Goal: Use online tool/utility

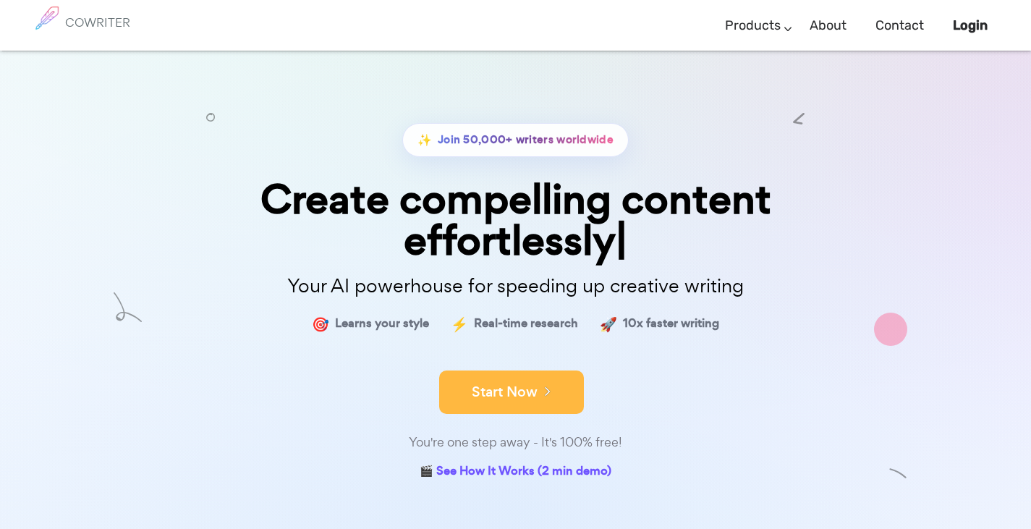
click at [510, 392] on button "Start Now" at bounding box center [511, 392] width 145 height 43
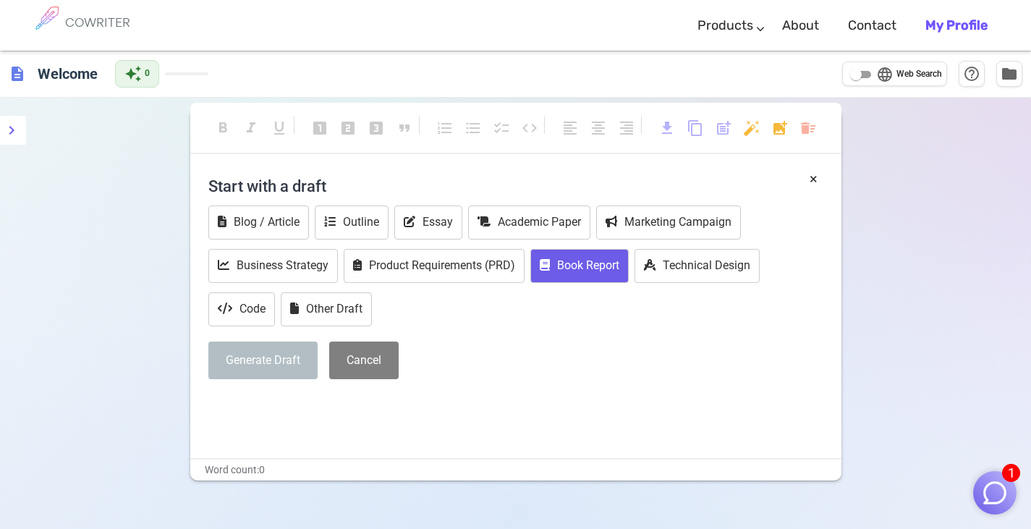
click at [554, 279] on button "Book Report" at bounding box center [580, 266] width 98 height 34
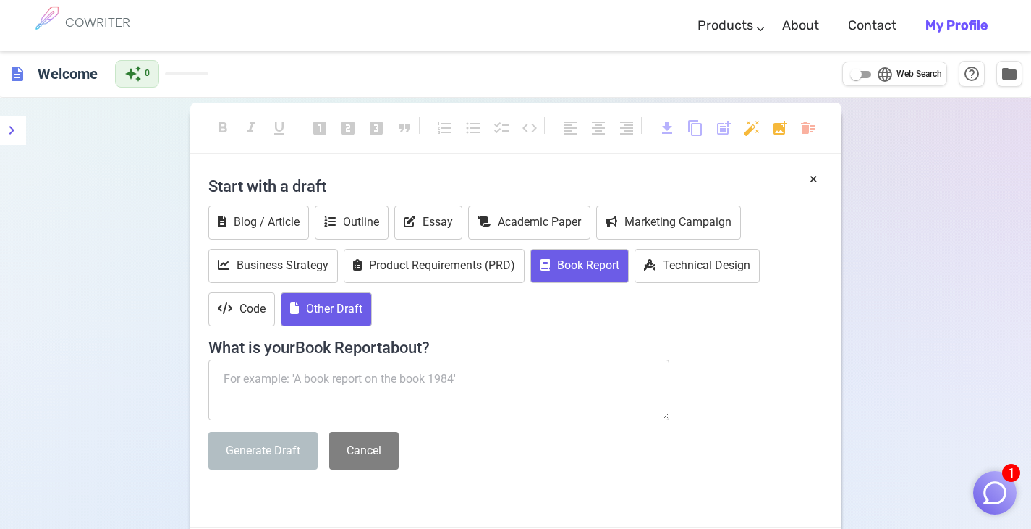
click at [344, 313] on button "Other Draft" at bounding box center [326, 309] width 91 height 34
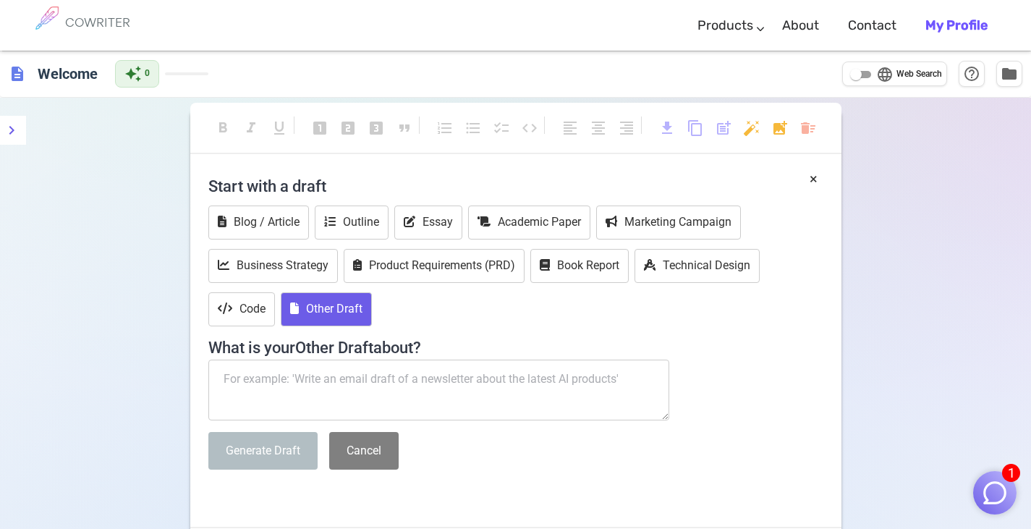
click at [392, 371] on textarea at bounding box center [439, 390] width 462 height 61
